Goal: Task Accomplishment & Management: Manage account settings

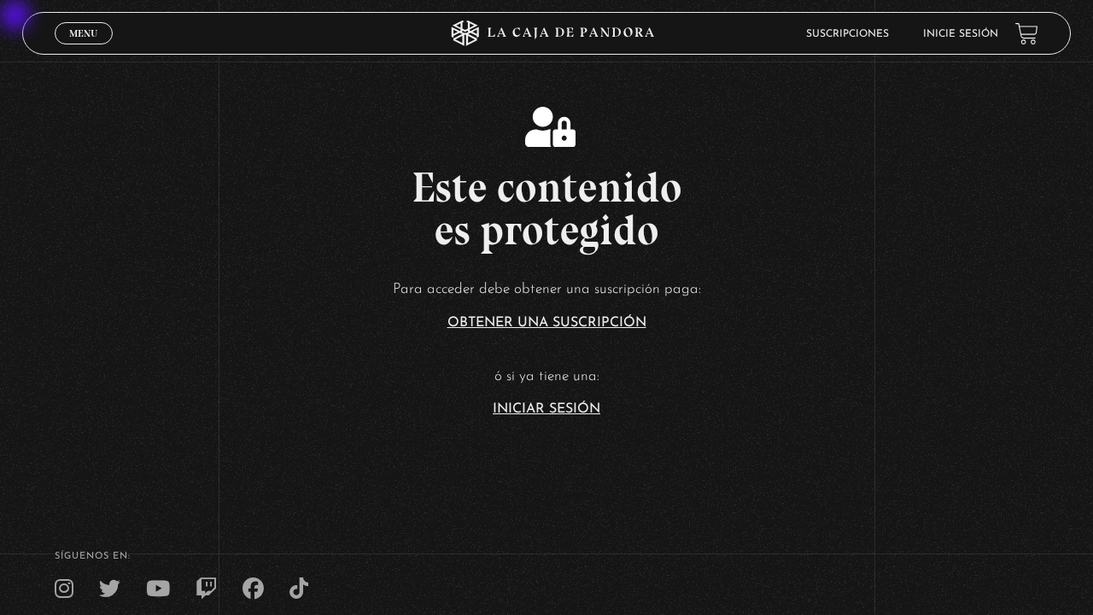
click at [546, 406] on link "Iniciar Sesión" at bounding box center [547, 409] width 108 height 14
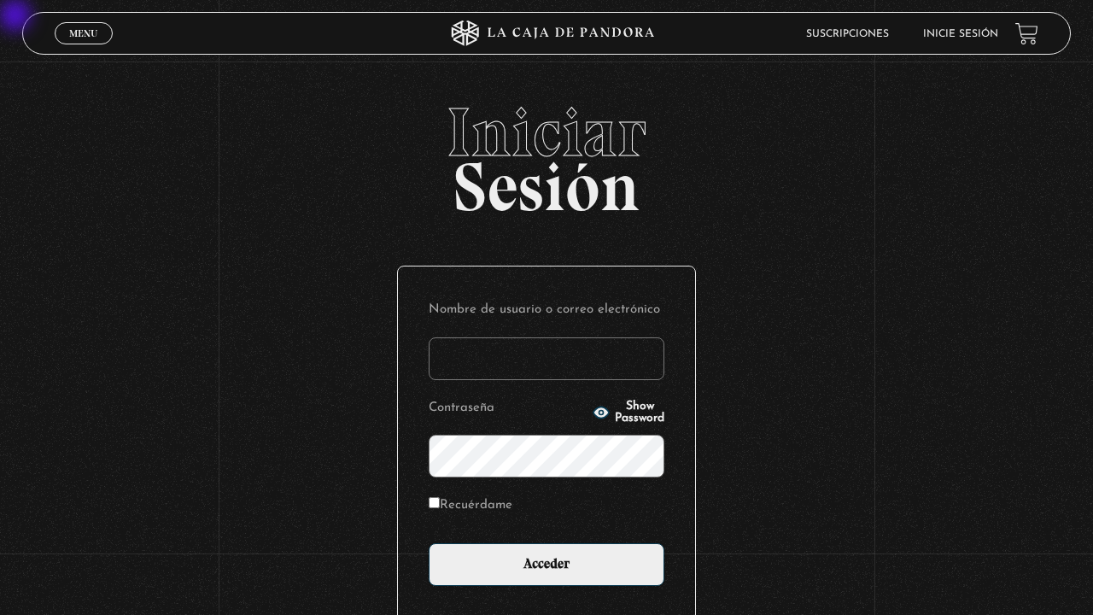
click at [546, 361] on input "Nombre de usuario o correo electrónico" at bounding box center [547, 358] width 236 height 43
type input "mco"
